Goal: Task Accomplishment & Management: Complete application form

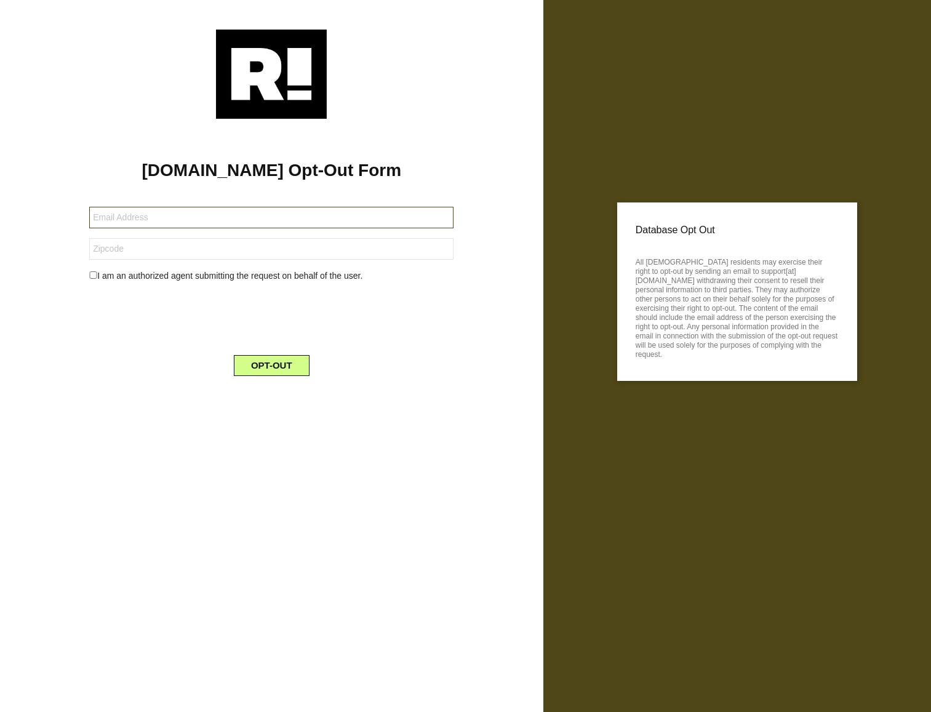
paste input "[EMAIL_ADDRESS][DOMAIN_NAME]"
click at [194, 217] on input "text" at bounding box center [271, 218] width 364 height 22
type input "[EMAIL_ADDRESS][DOMAIN_NAME]"
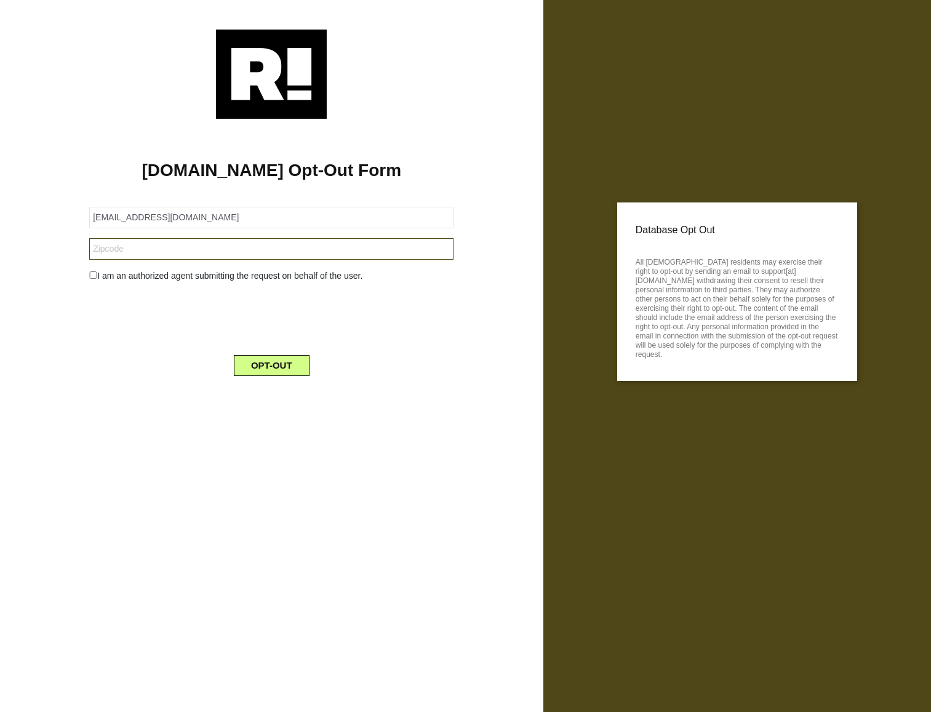
click at [147, 246] on input "text" at bounding box center [271, 249] width 364 height 22
paste input "12056"
type input "12056"
click at [95, 272] on input "checkbox" at bounding box center [93, 274] width 8 height 7
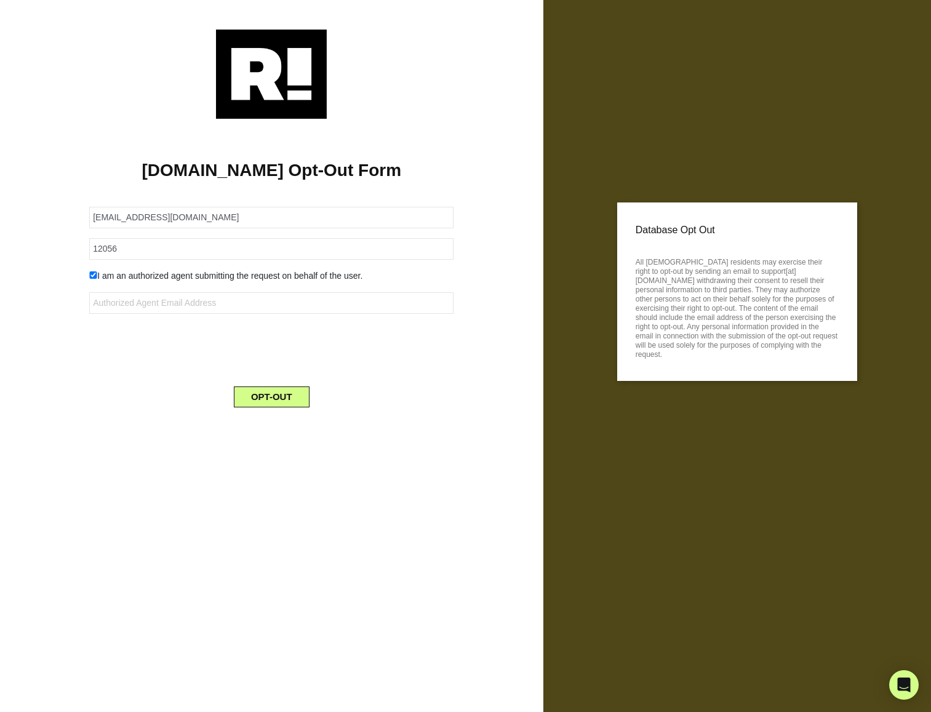
drag, startPoint x: 94, startPoint y: 275, endPoint x: 149, endPoint y: 305, distance: 62.2
click at [94, 275] on input "checkbox" at bounding box center [93, 274] width 8 height 7
checkbox input "false"
click at [285, 357] on button "OPT-OUT" at bounding box center [272, 365] width 76 height 21
